Goal: Task Accomplishment & Management: Complete application form

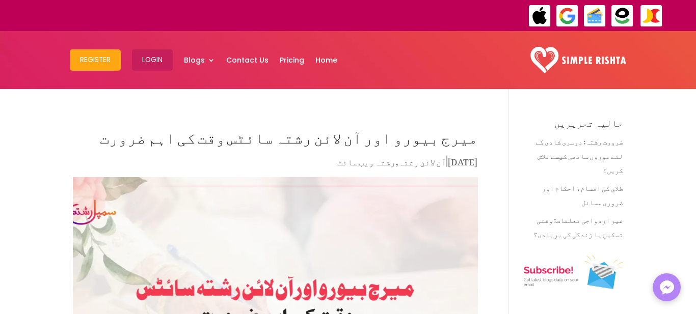
type textarea "*******"
type input "*****"
type input "********"
type input "*********"
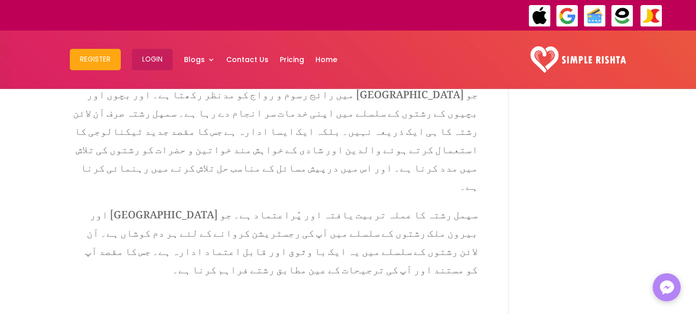
scroll to position [1699, 0]
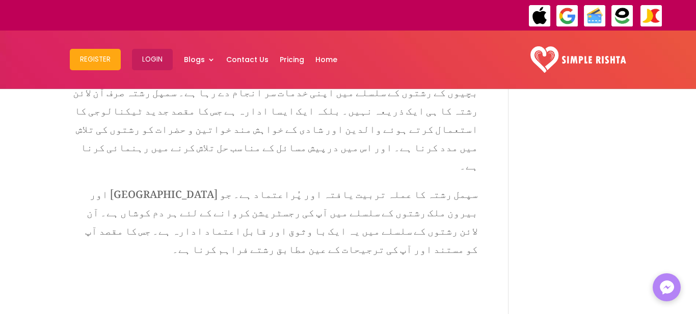
type input "******"
type input "**********"
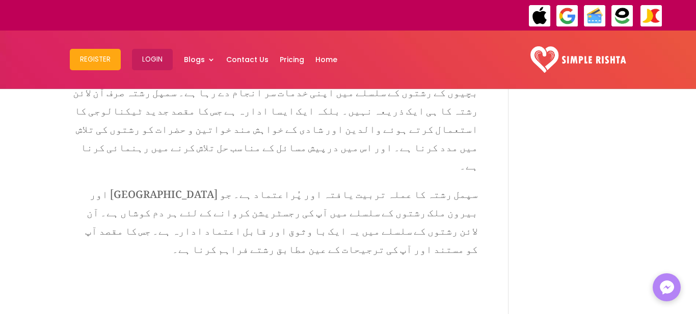
type input "**********"
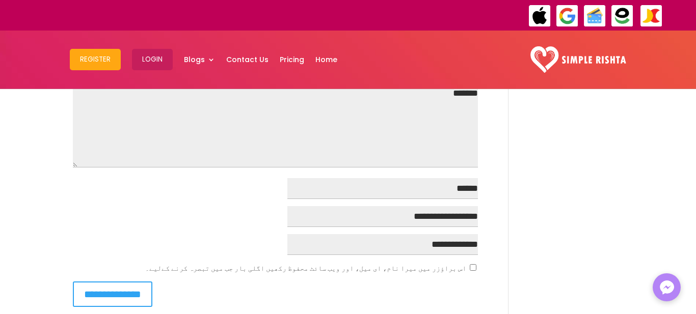
scroll to position [2004, 0]
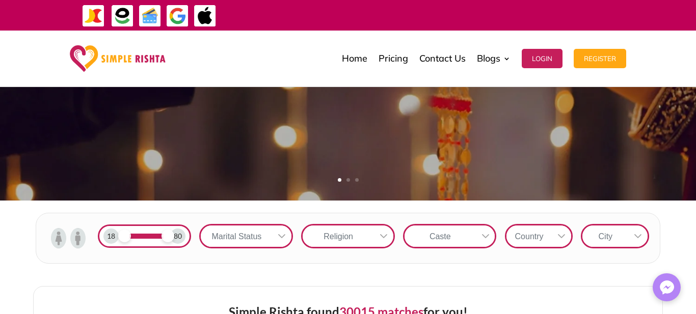
scroll to position [261, 20]
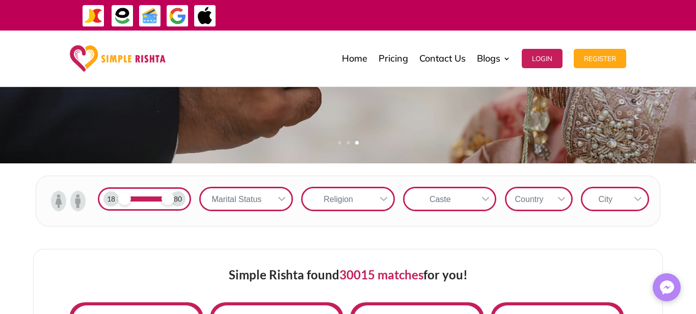
click at [70, 207] on img at bounding box center [77, 201] width 15 height 20
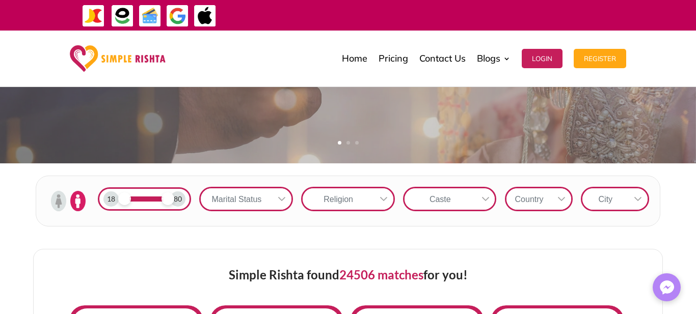
click at [103, 201] on div "18" at bounding box center [110, 198] width 15 height 15
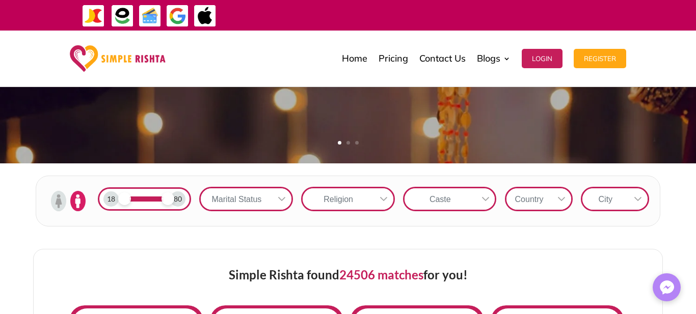
click at [123, 202] on div at bounding box center [145, 199] width 44 height 5
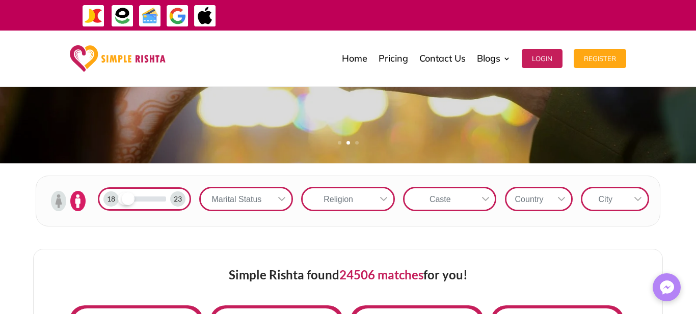
click at [170, 203] on div "23" at bounding box center [177, 198] width 15 height 15
click at [133, 196] on div "18 23" at bounding box center [145, 198] width 94 height 23
click at [116, 282] on div "Simple Rishta found 24506 matches for you!" at bounding box center [347, 278] width 557 height 56
click at [134, 200] on div "18 23" at bounding box center [145, 198] width 94 height 23
click at [134, 202] on div at bounding box center [145, 199] width 44 height 5
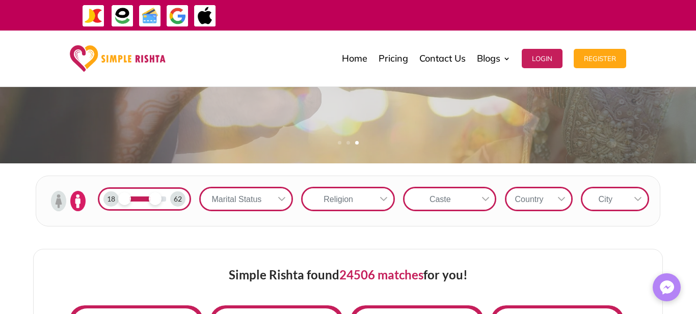
click at [134, 202] on div at bounding box center [145, 199] width 44 height 5
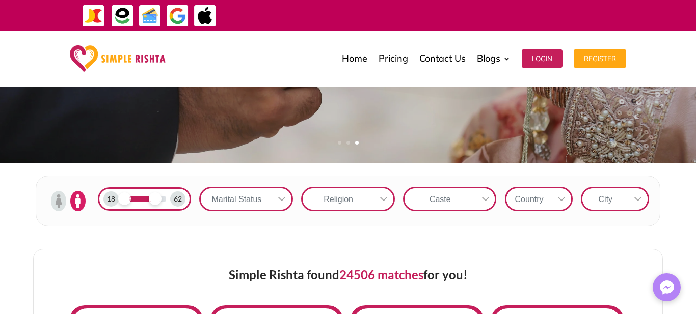
click at [134, 202] on div at bounding box center [145, 199] width 44 height 5
click at [99, 190] on div "18 62" at bounding box center [145, 199] width 102 height 32
click at [99, 203] on div "18 62" at bounding box center [145, 198] width 94 height 23
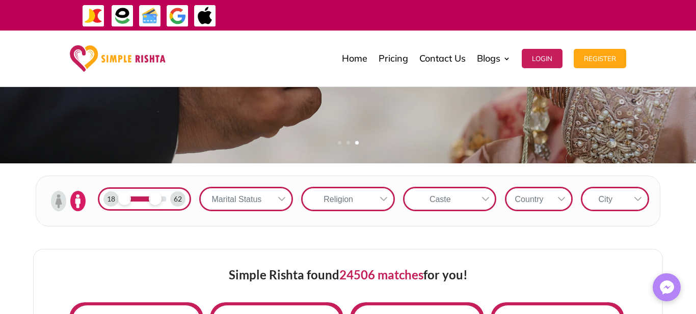
click at [103, 205] on div "18" at bounding box center [110, 198] width 15 height 15
click at [103, 202] on div "18" at bounding box center [110, 198] width 15 height 15
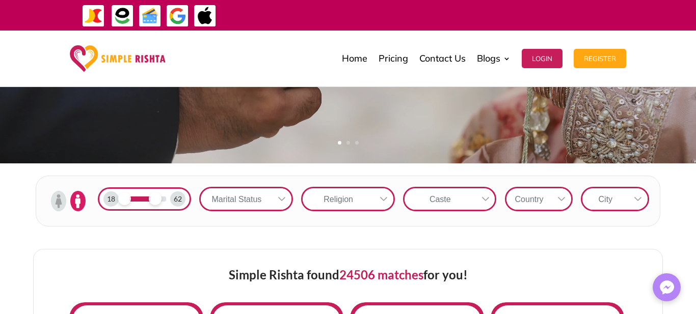
click at [103, 202] on div "18" at bounding box center [110, 198] width 15 height 15
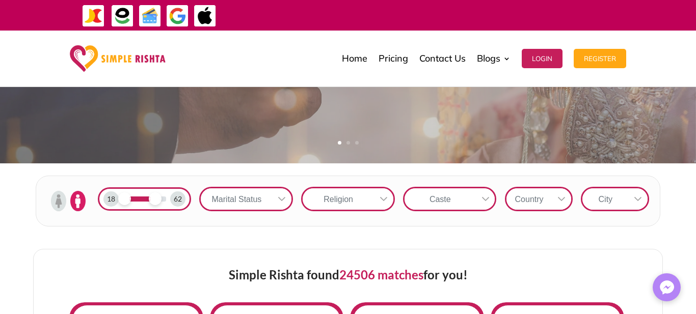
click at [103, 202] on div "18" at bounding box center [110, 198] width 15 height 15
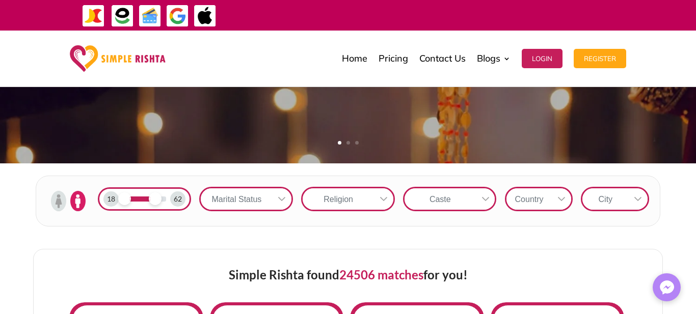
click at [170, 204] on div "62" at bounding box center [177, 198] width 15 height 15
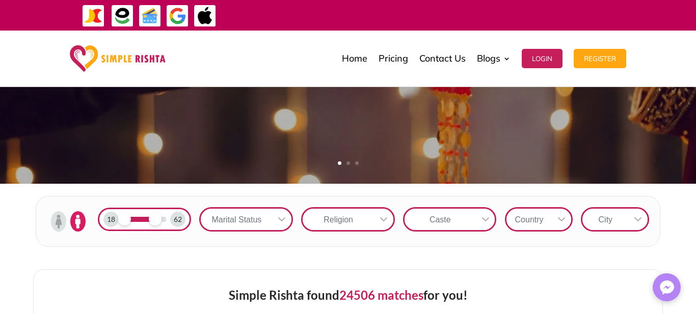
scroll to position [220, 20]
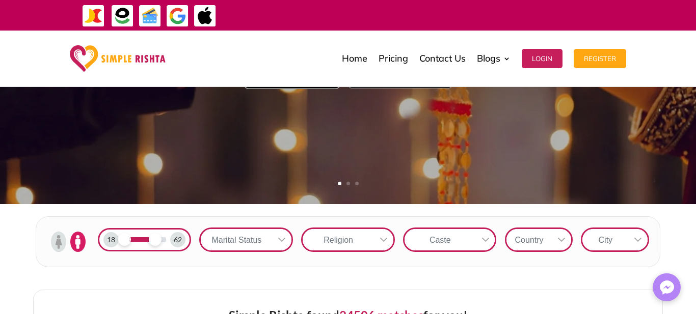
click at [123, 242] on div at bounding box center [145, 239] width 44 height 5
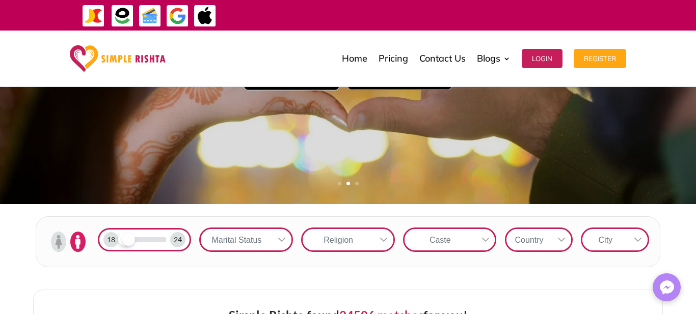
click at [170, 248] on div "24" at bounding box center [177, 239] width 15 height 15
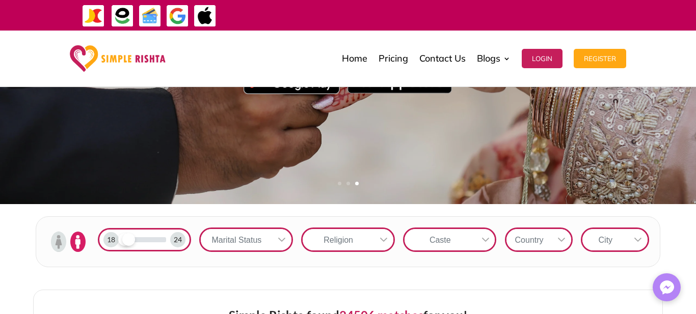
click at [170, 247] on div "24" at bounding box center [177, 239] width 15 height 15
click at [142, 242] on div at bounding box center [145, 239] width 44 height 5
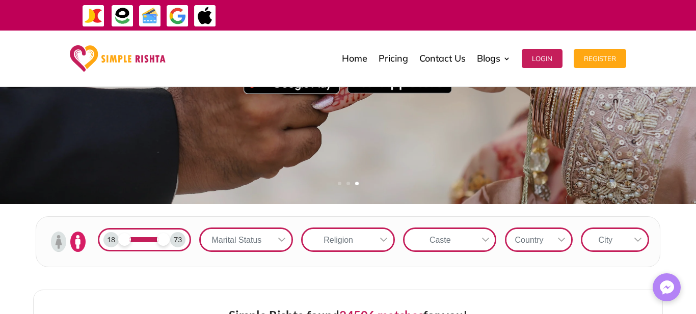
click at [103, 247] on div "18" at bounding box center [110, 239] width 15 height 15
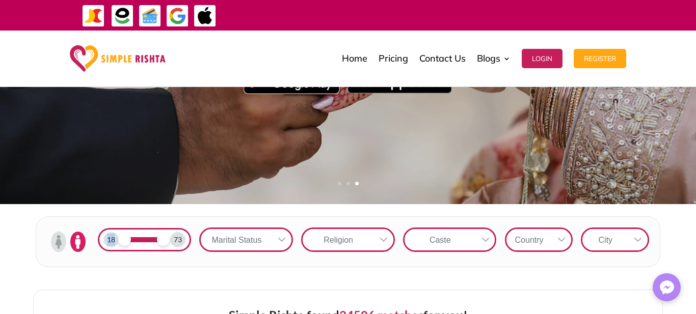
click at [103, 247] on div "18" at bounding box center [110, 239] width 15 height 15
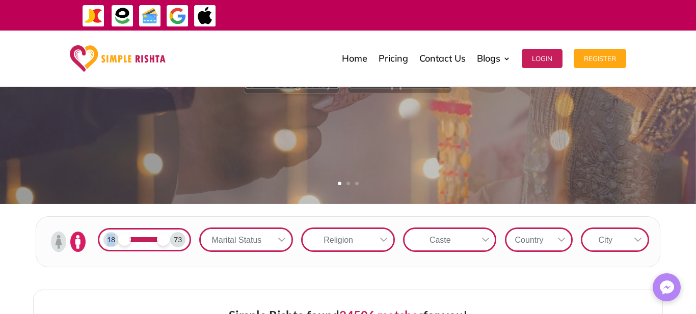
click at [103, 247] on div "18" at bounding box center [110, 239] width 15 height 15
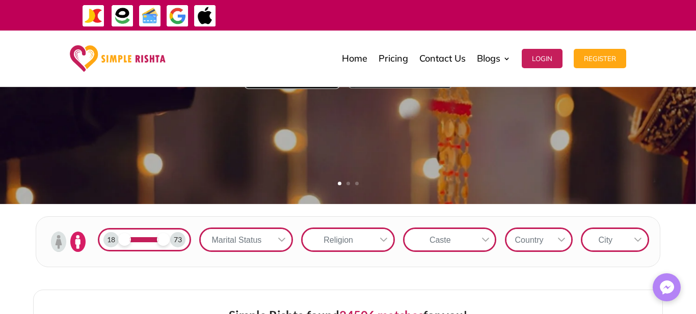
click at [103, 247] on div "18" at bounding box center [110, 239] width 15 height 15
click at [103, 243] on div "18" at bounding box center [110, 239] width 15 height 15
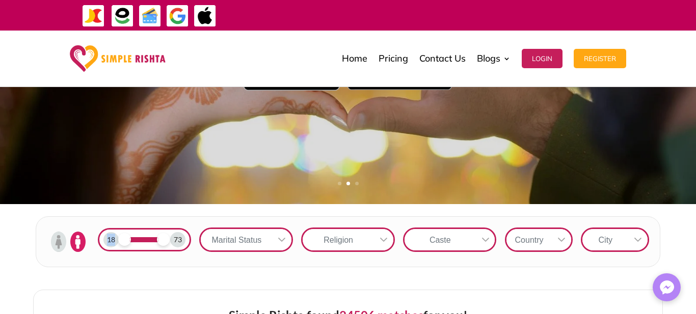
click at [103, 248] on div "18" at bounding box center [110, 239] width 15 height 15
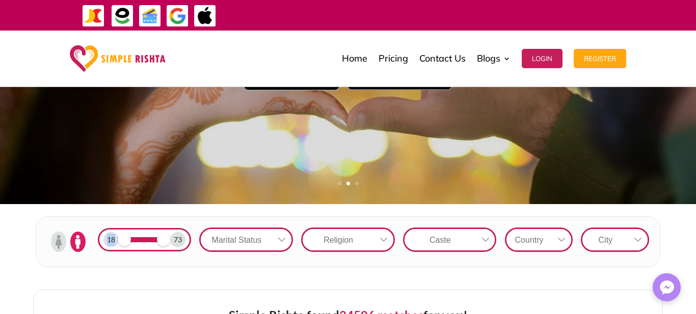
click at [103, 248] on div "18" at bounding box center [110, 239] width 15 height 15
click at [221, 239] on div "Marital Status" at bounding box center [236, 239] width 71 height 21
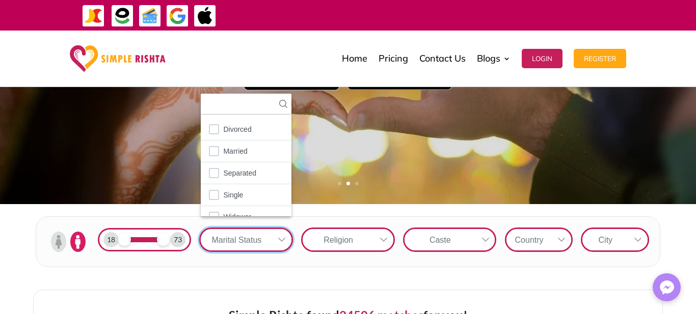
click at [221, 239] on div "Marital Status" at bounding box center [236, 239] width 71 height 21
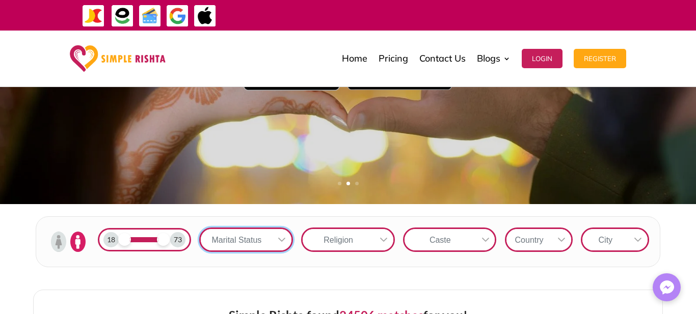
click at [221, 239] on div "Marital Status" at bounding box center [236, 239] width 71 height 21
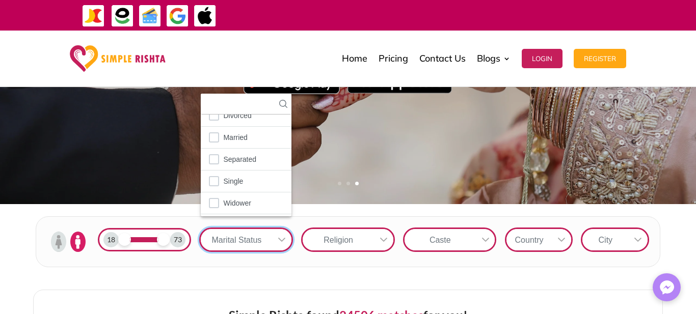
scroll to position [4, 0]
click at [201, 115] on div at bounding box center [246, 104] width 91 height 21
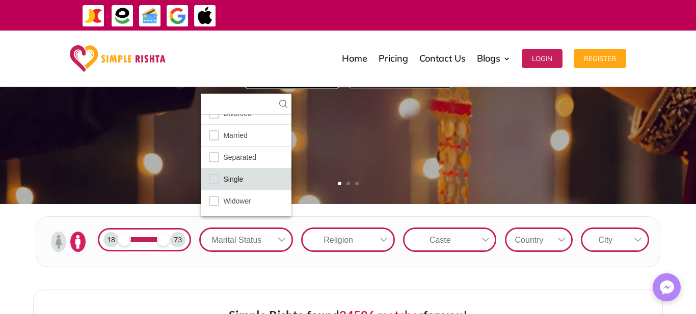
click at [223, 186] on span "Single" at bounding box center [233, 179] width 20 height 13
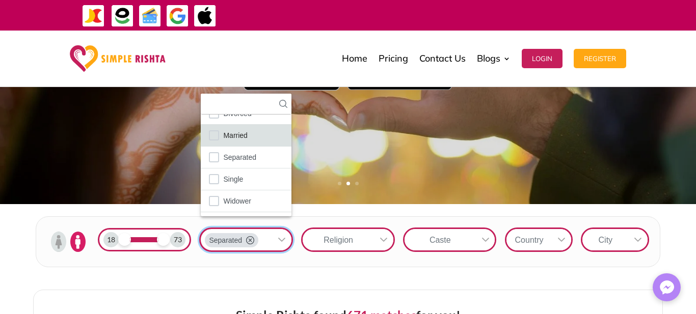
scroll to position [41, 0]
click at [205, 130] on li "Married" at bounding box center [246, 136] width 91 height 22
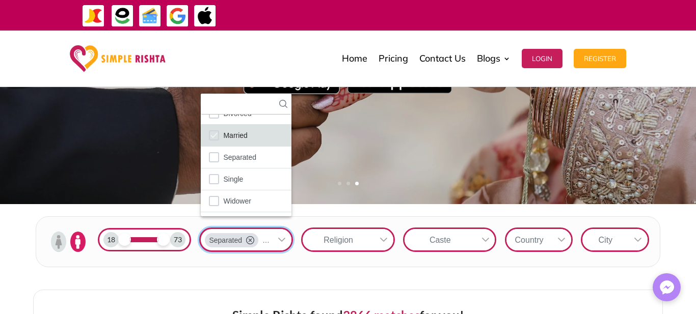
click at [209, 130] on div "Married" at bounding box center [214, 135] width 10 height 10
click at [74, 187] on div "1 2 3" at bounding box center [348, 188] width 696 height 12
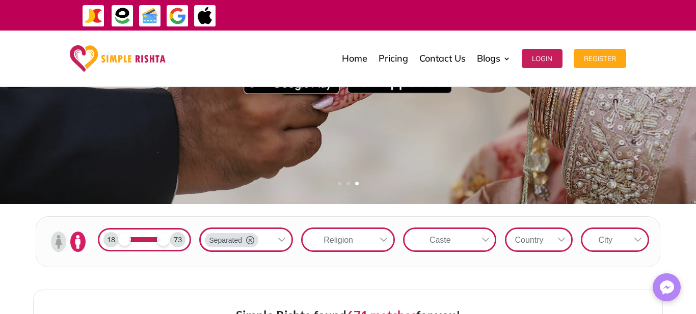
click at [246, 238] on icon at bounding box center [250, 240] width 8 height 8
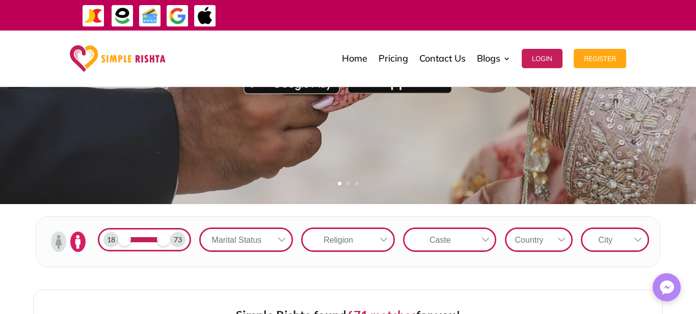
click at [225, 238] on div "Marital Status" at bounding box center [236, 239] width 71 height 21
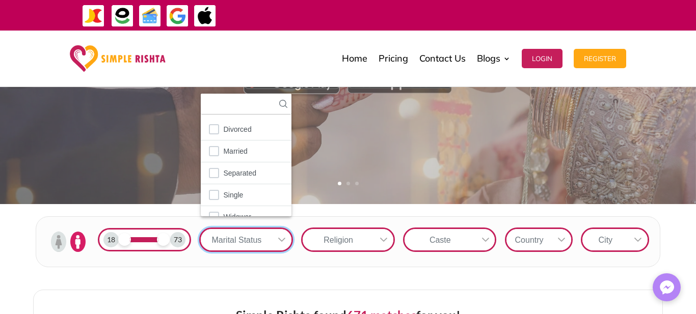
click at [225, 238] on div "Marital Status" at bounding box center [236, 239] width 71 height 21
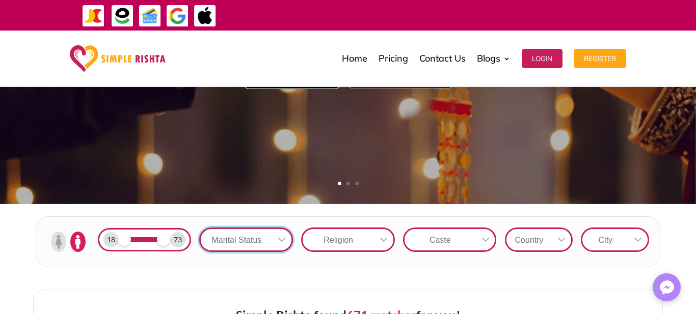
click at [225, 238] on div "Marital Status" at bounding box center [236, 239] width 71 height 21
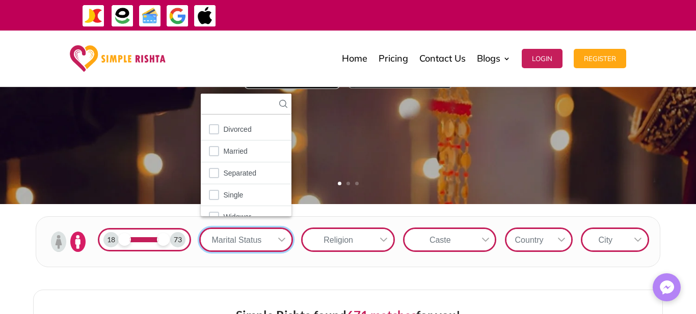
click at [312, 238] on div "Religion" at bounding box center [338, 239] width 71 height 21
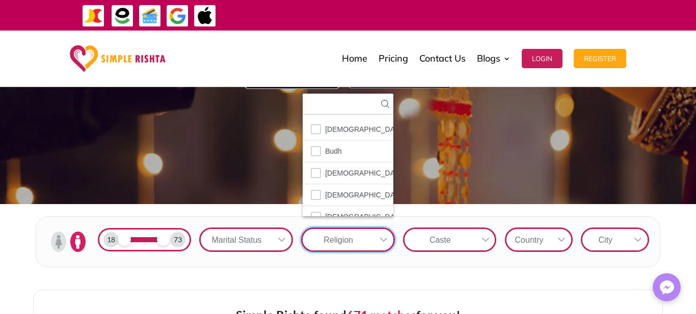
click at [447, 231] on div "Caste" at bounding box center [439, 239] width 71 height 21
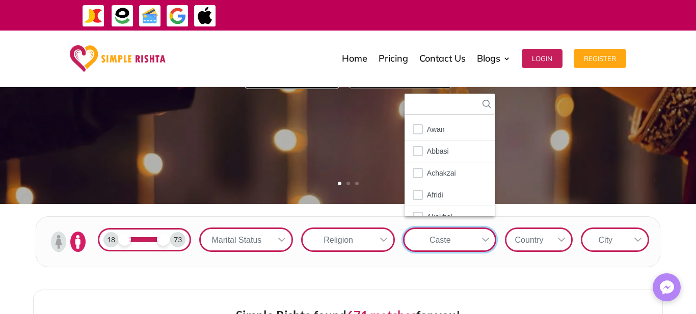
click at [428, 234] on div "Caste" at bounding box center [439, 239] width 71 height 21
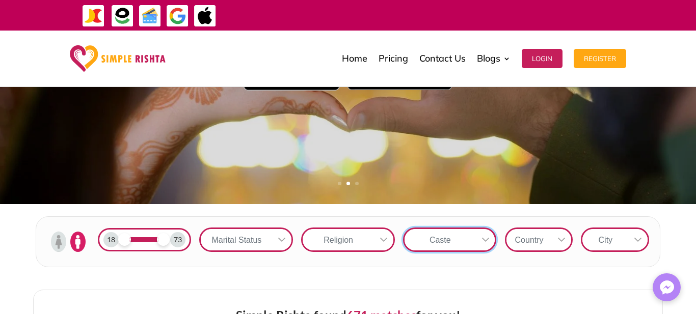
click at [506, 234] on div "Country" at bounding box center [529, 239] width 46 height 21
click at [519, 240] on div "Country" at bounding box center [529, 239] width 46 height 21
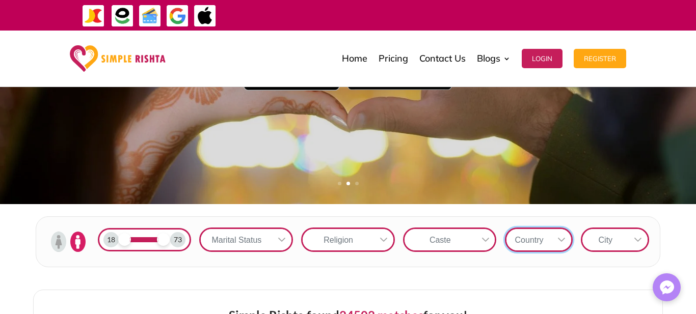
click at [519, 240] on div "Country" at bounding box center [529, 239] width 46 height 21
click at [512, 240] on div "Country" at bounding box center [529, 239] width 46 height 21
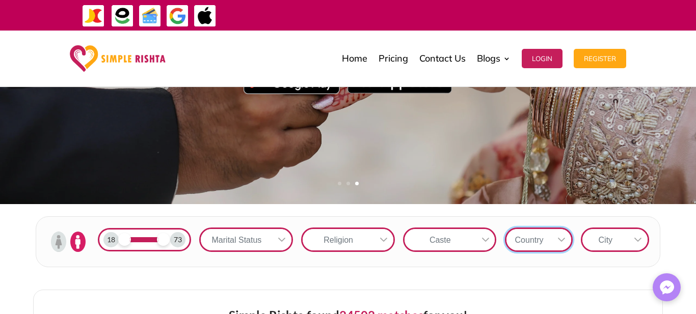
click at [521, 242] on div "Country" at bounding box center [529, 239] width 46 height 21
click at [510, 240] on div "Country" at bounding box center [529, 239] width 46 height 21
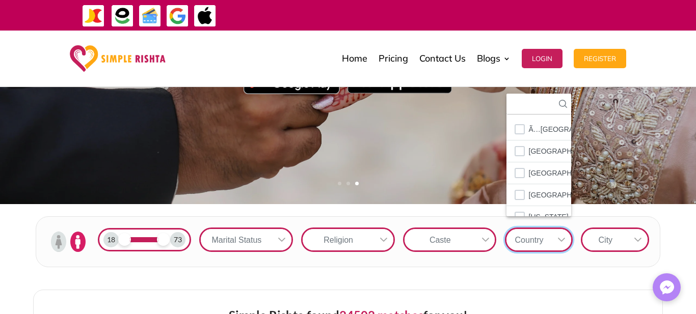
click at [490, 121] on div "Digitizing the Traditional Matchmaking We bring together tradition and technolo…" at bounding box center [348, 7] width 410 height 393
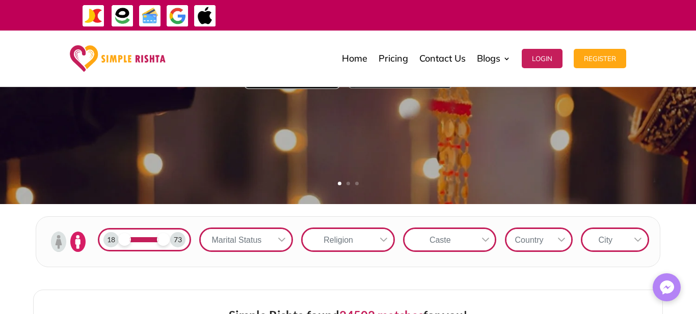
click at [519, 241] on div "Country" at bounding box center [529, 239] width 46 height 21
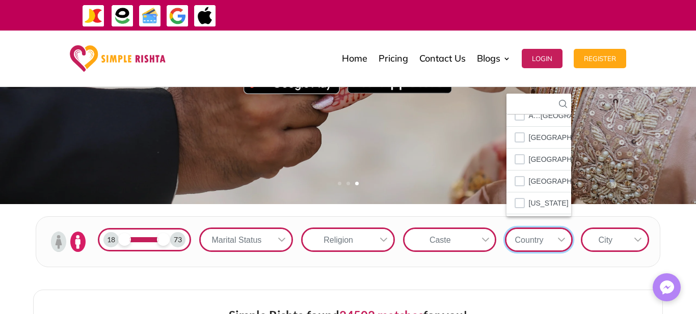
scroll to position [4, 0]
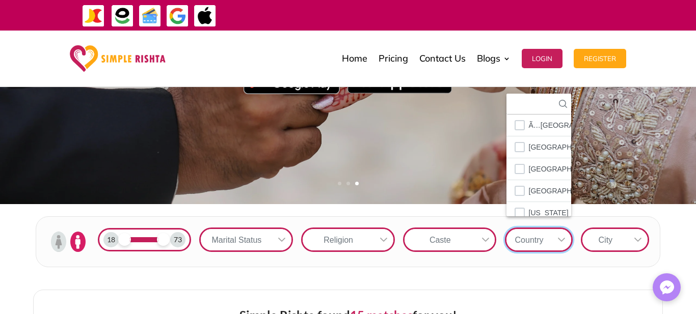
click at [559, 108] on icon at bounding box center [563, 104] width 8 height 8
click at [506, 115] on div at bounding box center [538, 104] width 65 height 21
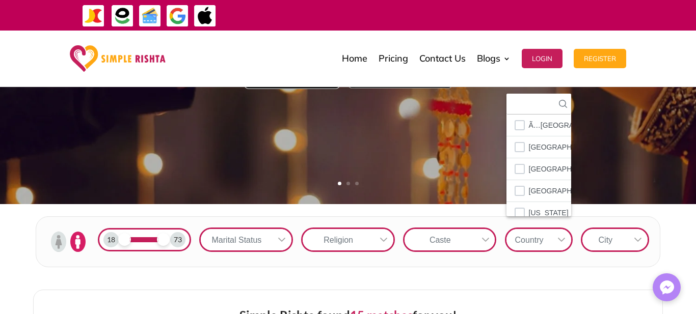
click at [596, 232] on div "City" at bounding box center [605, 239] width 46 height 21
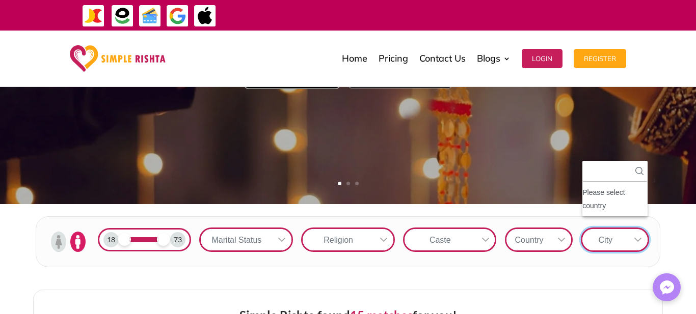
scroll to position [11, 2]
click at [582, 212] on div "Please select country" at bounding box center [614, 199] width 65 height 26
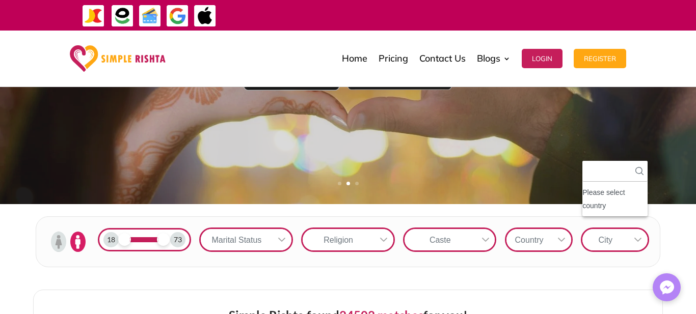
click at [369, 280] on div "18 73 Marital Status Religion Caste Country City No results found Please select…" at bounding box center [348, 241] width 696 height 75
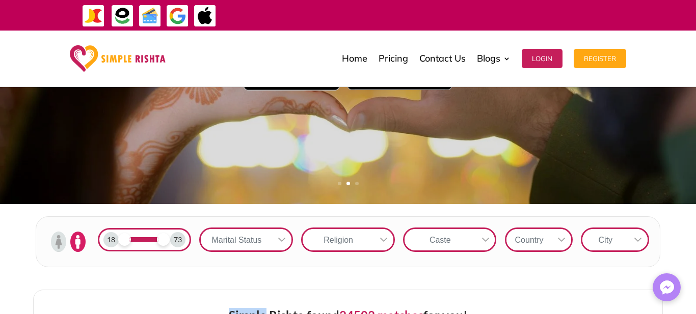
click at [170, 248] on div "73" at bounding box center [177, 239] width 15 height 15
click at [170, 244] on div "73" at bounding box center [177, 239] width 15 height 15
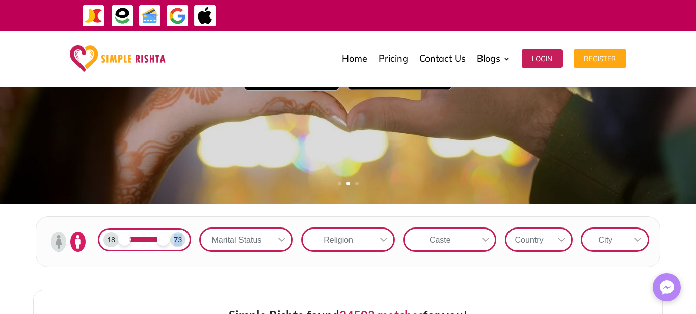
click at [170, 244] on div "73" at bounding box center [177, 239] width 15 height 15
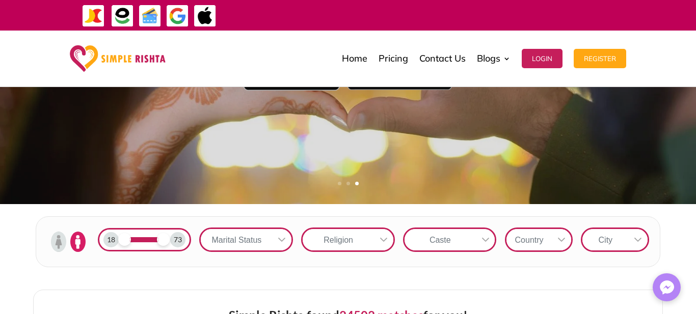
click at [170, 244] on div "73" at bounding box center [177, 239] width 15 height 15
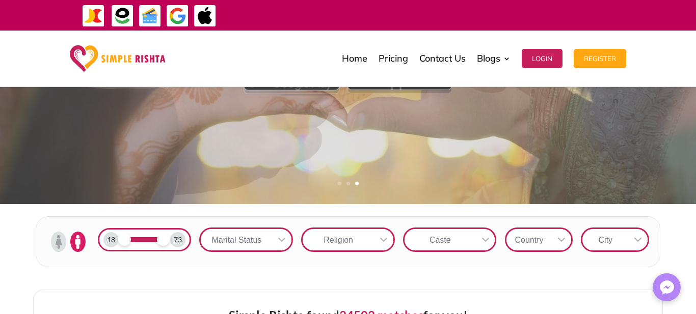
click at [170, 244] on div "73" at bounding box center [177, 239] width 15 height 15
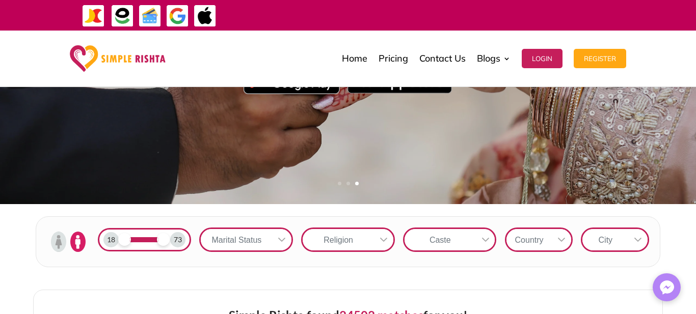
click at [170, 244] on div "73" at bounding box center [177, 239] width 15 height 15
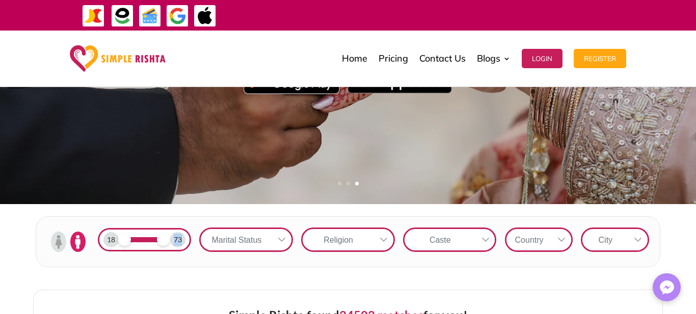
click at [170, 244] on div "73" at bounding box center [177, 239] width 15 height 15
click at [170, 241] on div "73" at bounding box center [177, 239] width 15 height 15
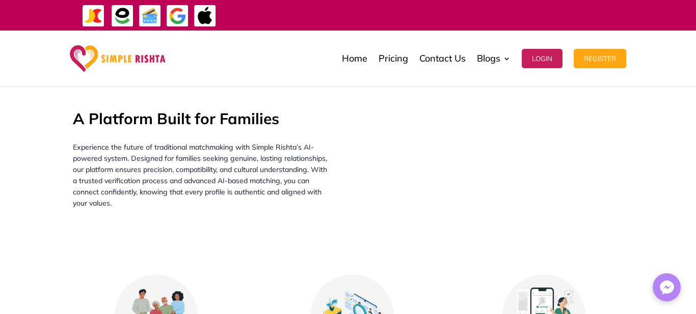
scroll to position [1157, 20]
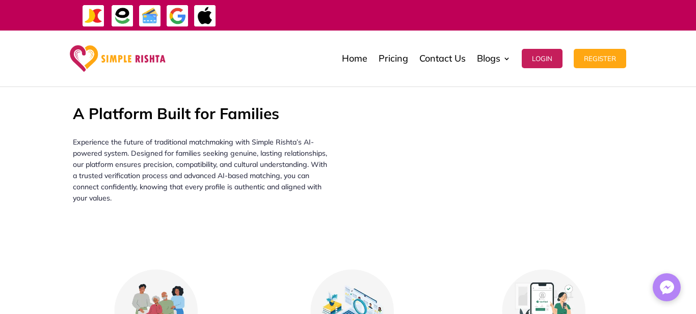
click at [366, 284] on img at bounding box center [352, 311] width 84 height 84
click at [647, 239] on div "A Platform Built for Families Experience the future of traditional matchmaking …" at bounding box center [348, 316] width 696 height 473
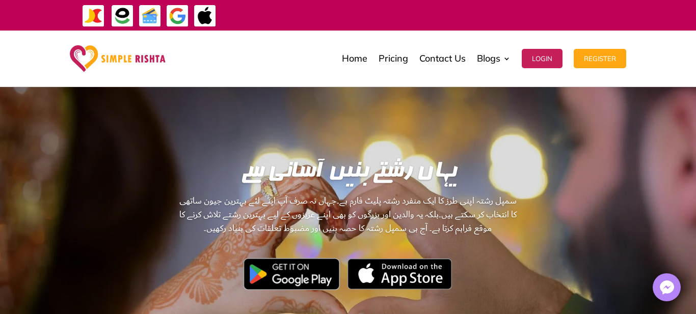
scroll to position [41, 20]
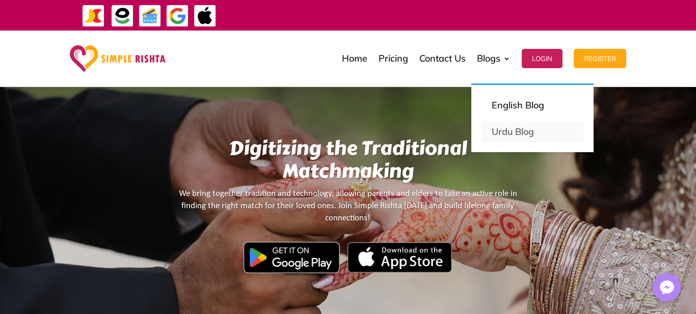
click at [506, 132] on link "Urdu Blog" at bounding box center [532, 132] width 102 height 20
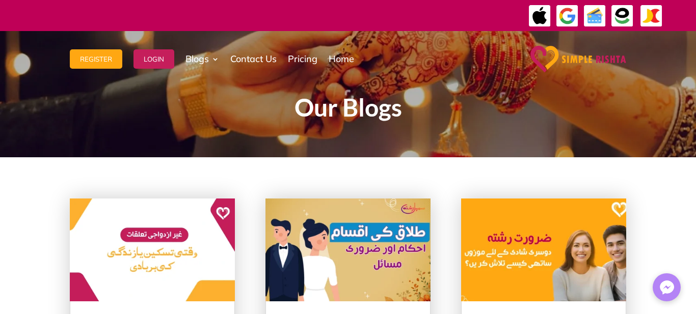
click at [545, 114] on h1 "Our Blogs" at bounding box center [348, 110] width 550 height 30
click at [563, 18] on img at bounding box center [567, 16] width 23 height 23
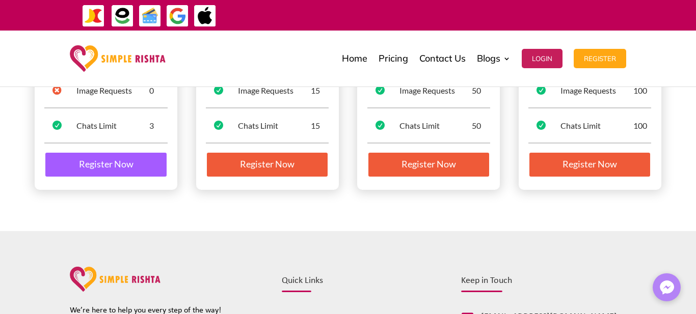
scroll to position [292, 0]
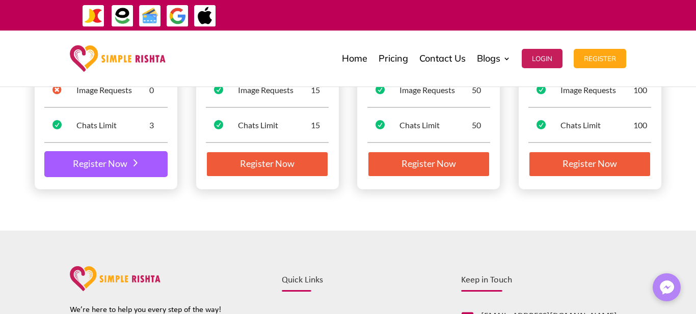
click at [142, 171] on link "Register Now" at bounding box center [105, 164] width 123 height 26
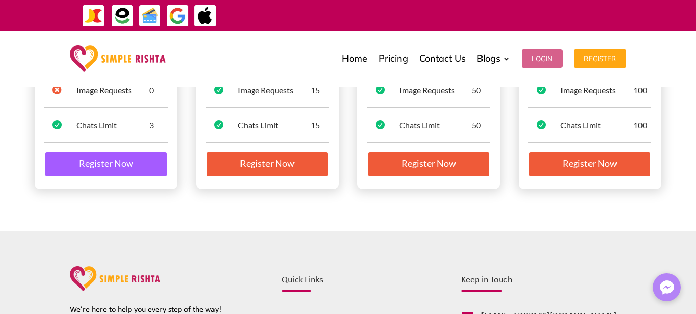
click at [536, 60] on button "Login" at bounding box center [542, 58] width 41 height 19
click at [610, 56] on button "Register" at bounding box center [599, 58] width 52 height 19
